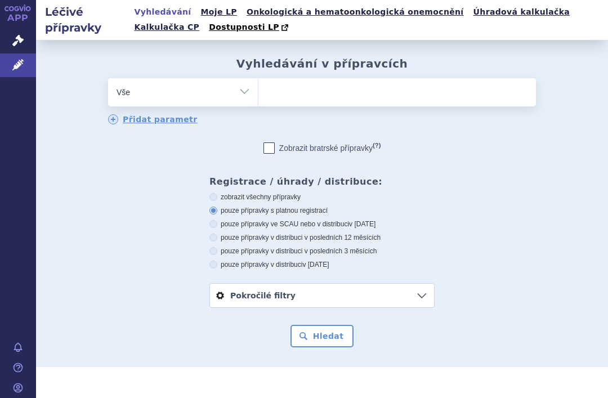
click at [448, 96] on ul at bounding box center [398, 90] width 278 height 24
click at [259, 96] on select at bounding box center [258, 92] width 1 height 28
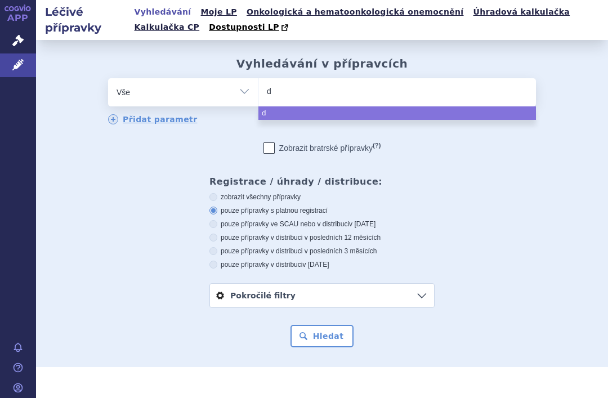
type input "de"
click at [419, 242] on label "pouze přípravky v distribuci v posledních 12 měsících" at bounding box center [322, 237] width 225 height 9
click at [218, 242] on input "pouze přípravky v distribuci v posledních 12 měsících" at bounding box center [214, 238] width 7 height 7
radio input "true"
select select "de"
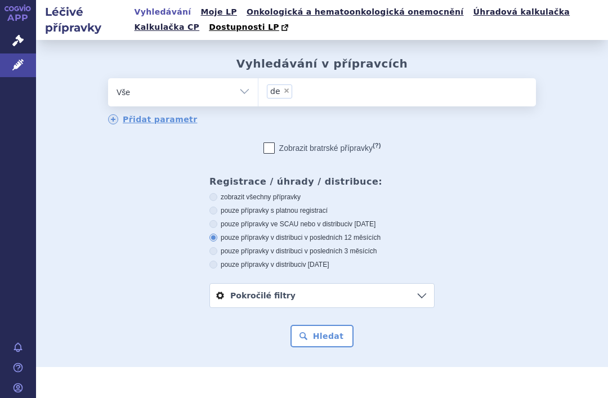
click at [288, 92] on span "×" at bounding box center [286, 90] width 7 height 7
click at [259, 92] on select "de" at bounding box center [258, 92] width 1 height 28
select select
type input "e"
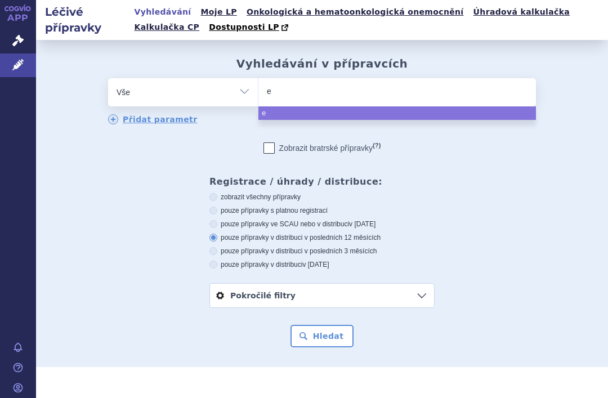
click at [130, 321] on form "odstranit Vše Přípravek/SUKL kód MAH VPOIS ATC/Aktivní látka e e" at bounding box center [322, 212] width 550 height 269
select select "e"
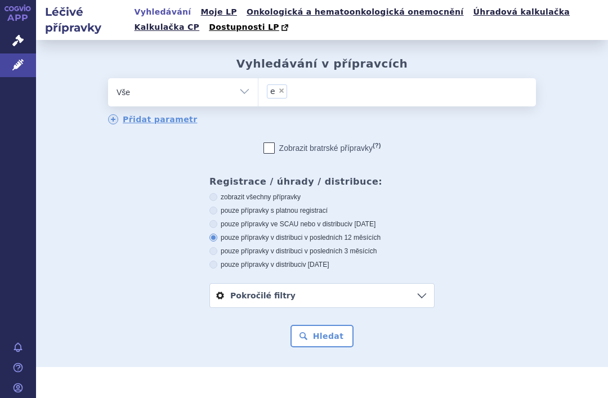
click at [284, 95] on li "× e" at bounding box center [277, 92] width 20 height 14
click at [259, 95] on select "e" at bounding box center [258, 92] width 1 height 28
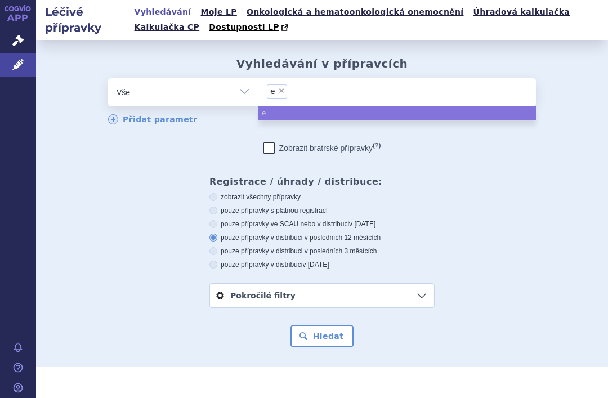
click at [283, 92] on span "×" at bounding box center [281, 90] width 7 height 7
click at [259, 92] on select "e" at bounding box center [258, 92] width 1 height 28
select select
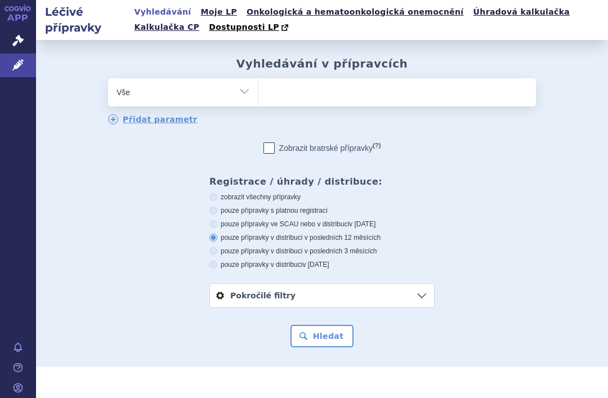
type input "e"
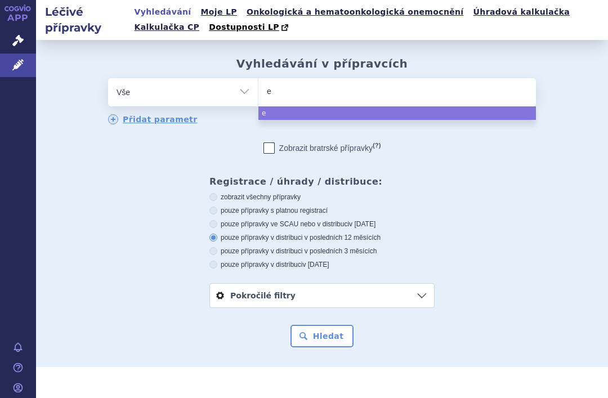
click at [297, 94] on ul "e" at bounding box center [398, 90] width 278 height 24
click at [259, 94] on select "e" at bounding box center [258, 92] width 1 height 28
select select "e"
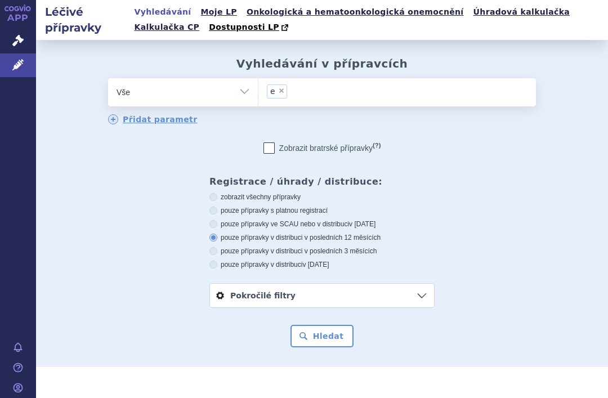
click at [284, 93] on li "× e" at bounding box center [277, 92] width 20 height 14
click at [259, 93] on select "e" at bounding box center [258, 92] width 1 height 28
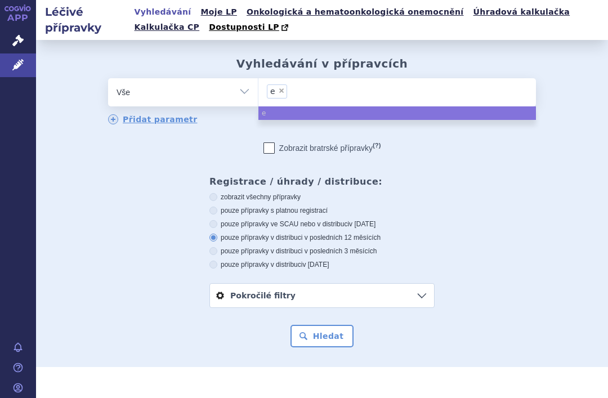
click at [281, 92] on span "×" at bounding box center [281, 90] width 7 height 7
click at [259, 92] on select "e" at bounding box center [258, 92] width 1 height 28
select select
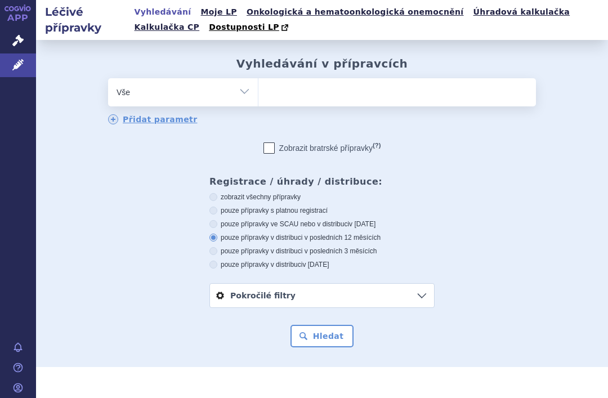
type input "e"
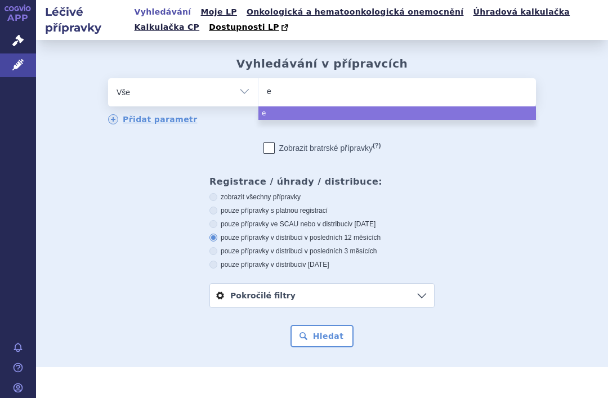
click at [314, 98] on ul "e" at bounding box center [398, 90] width 278 height 24
click at [259, 98] on select "e" at bounding box center [258, 92] width 1 height 28
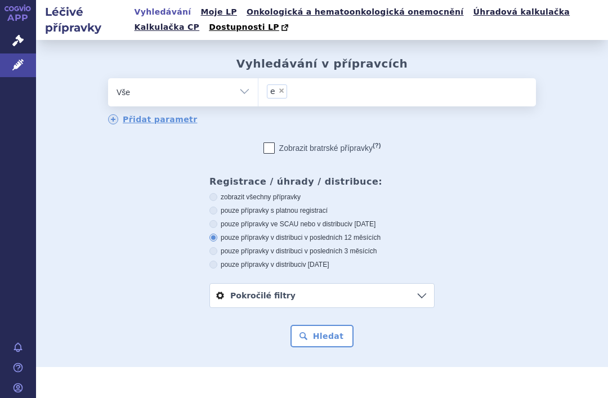
select select "e"
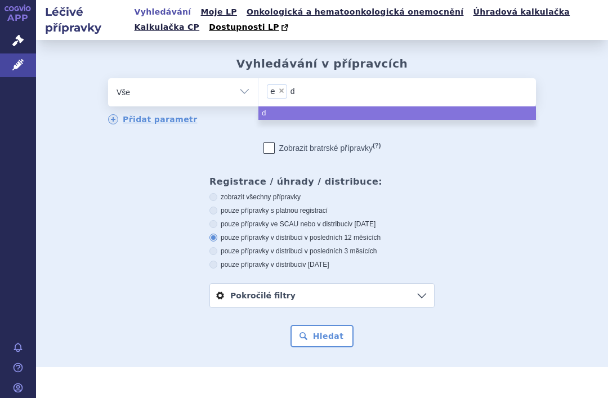
type input "do"
click at [285, 88] on li "× e" at bounding box center [277, 92] width 20 height 14
click at [259, 88] on select "e do" at bounding box center [258, 92] width 1 height 28
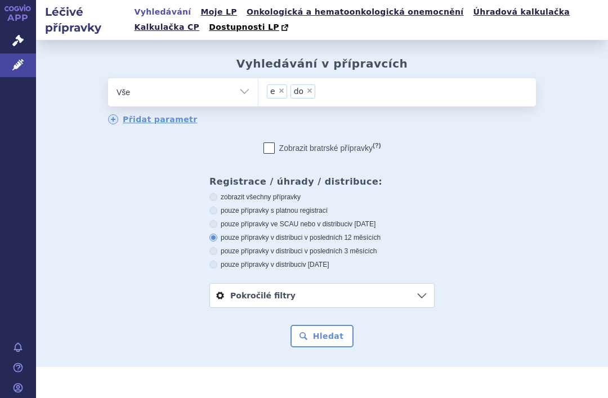
click at [308, 96] on li "× do" at bounding box center [303, 92] width 25 height 14
click at [259, 96] on select "e do" at bounding box center [258, 92] width 1 height 28
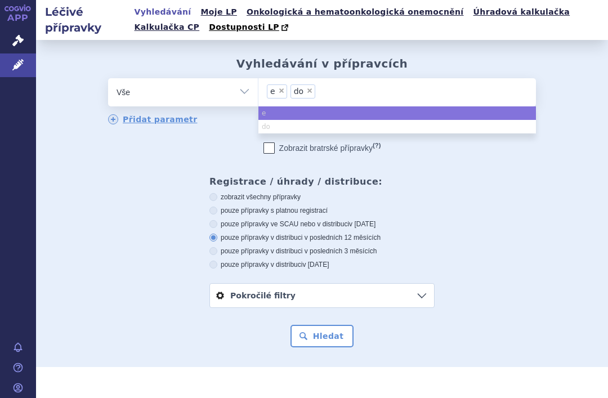
click at [307, 92] on span "×" at bounding box center [309, 90] width 7 height 7
click at [259, 92] on select "e do" at bounding box center [258, 92] width 1 height 28
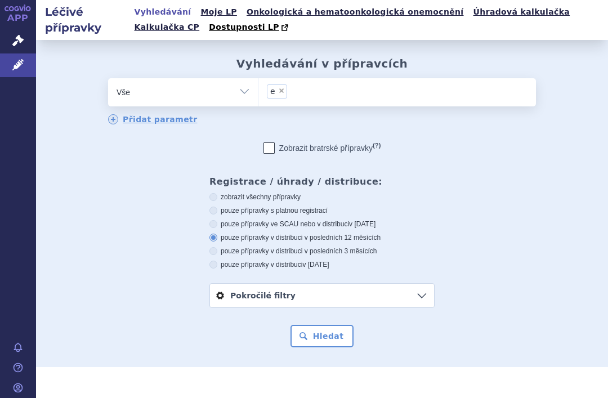
click at [280, 95] on li "× e" at bounding box center [277, 92] width 20 height 14
click at [259, 95] on select "e do" at bounding box center [258, 92] width 1 height 28
